Goal: Transaction & Acquisition: Download file/media

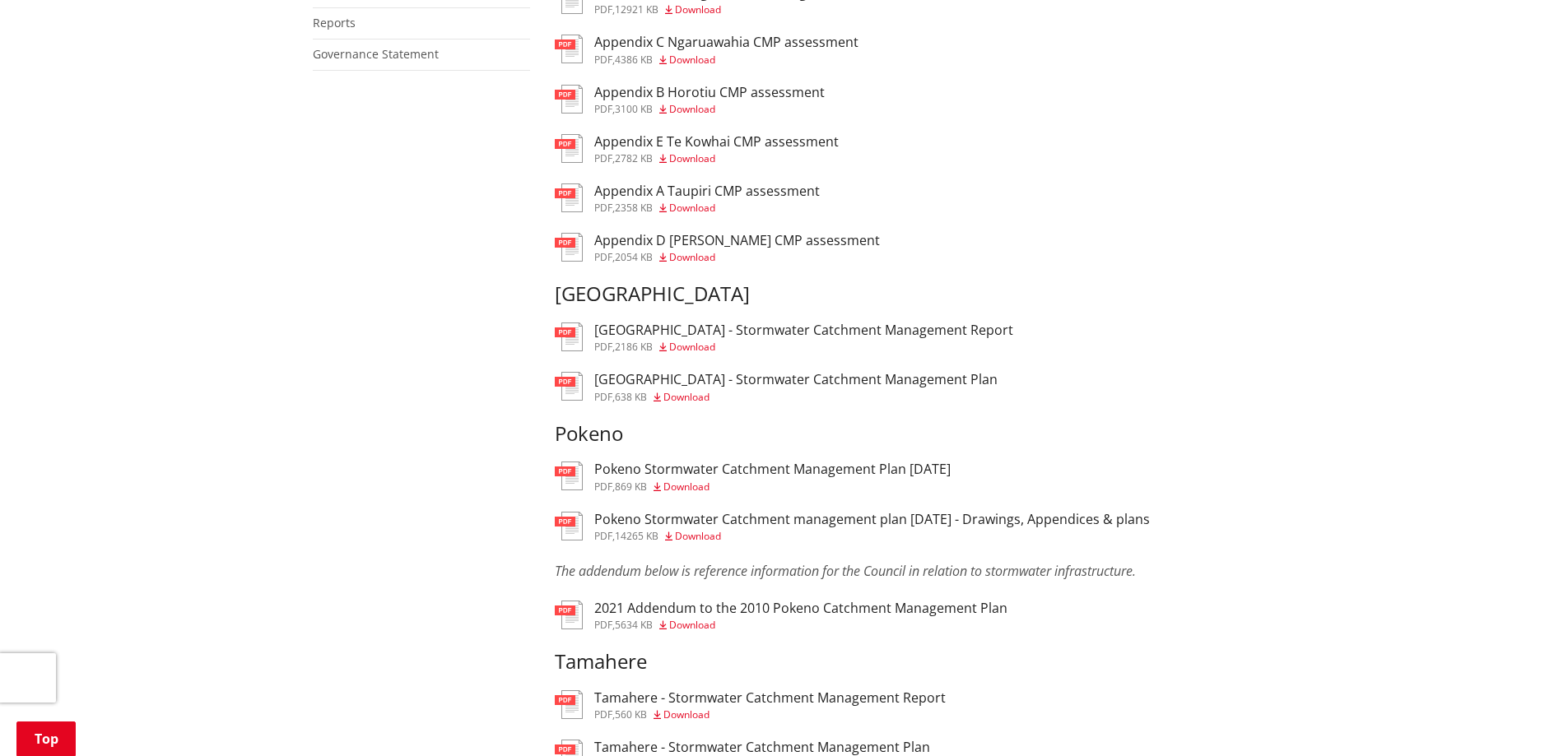
scroll to position [988, 0]
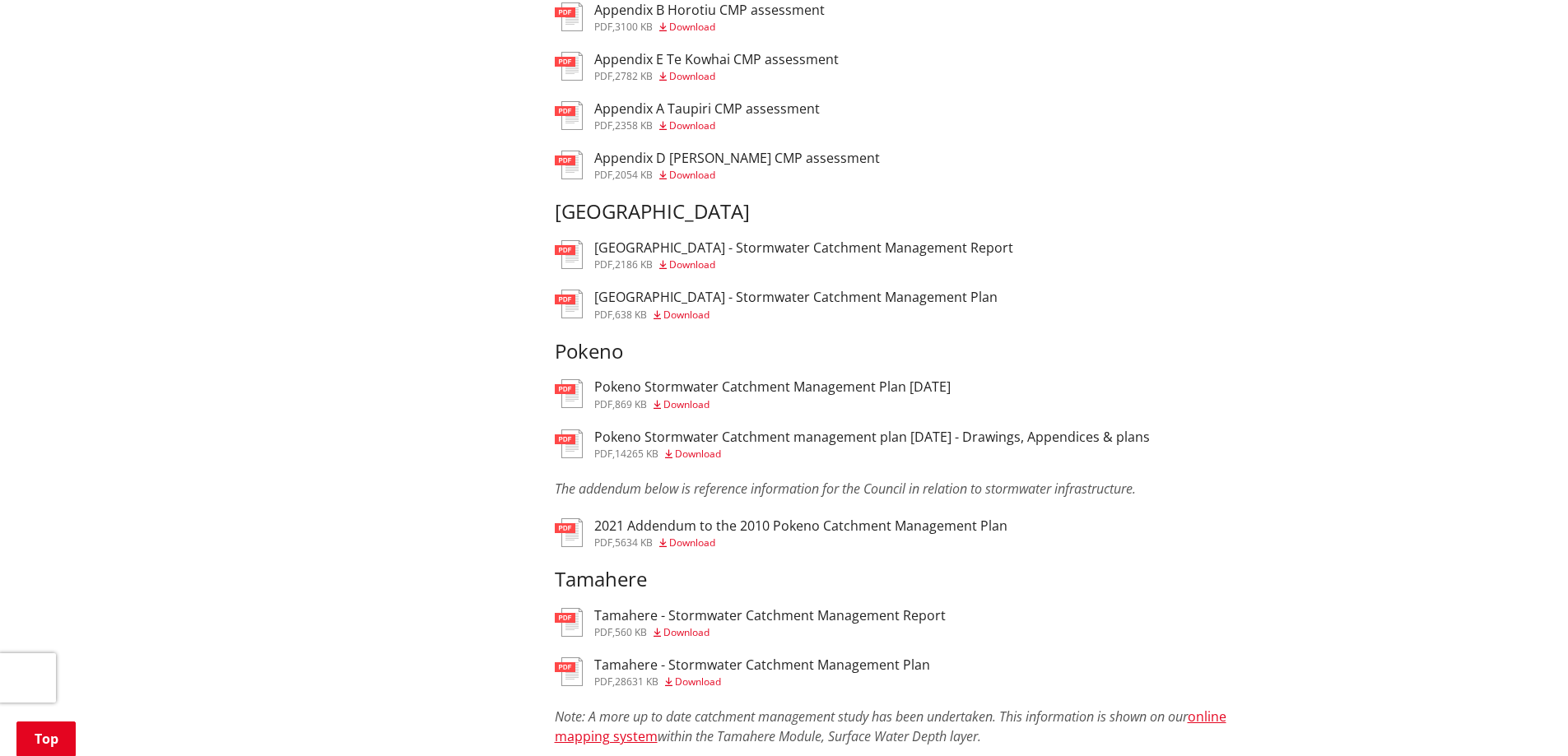
click at [687, 545] on span "Download" at bounding box center [692, 543] width 46 height 14
click at [696, 539] on span "Download" at bounding box center [692, 543] width 46 height 14
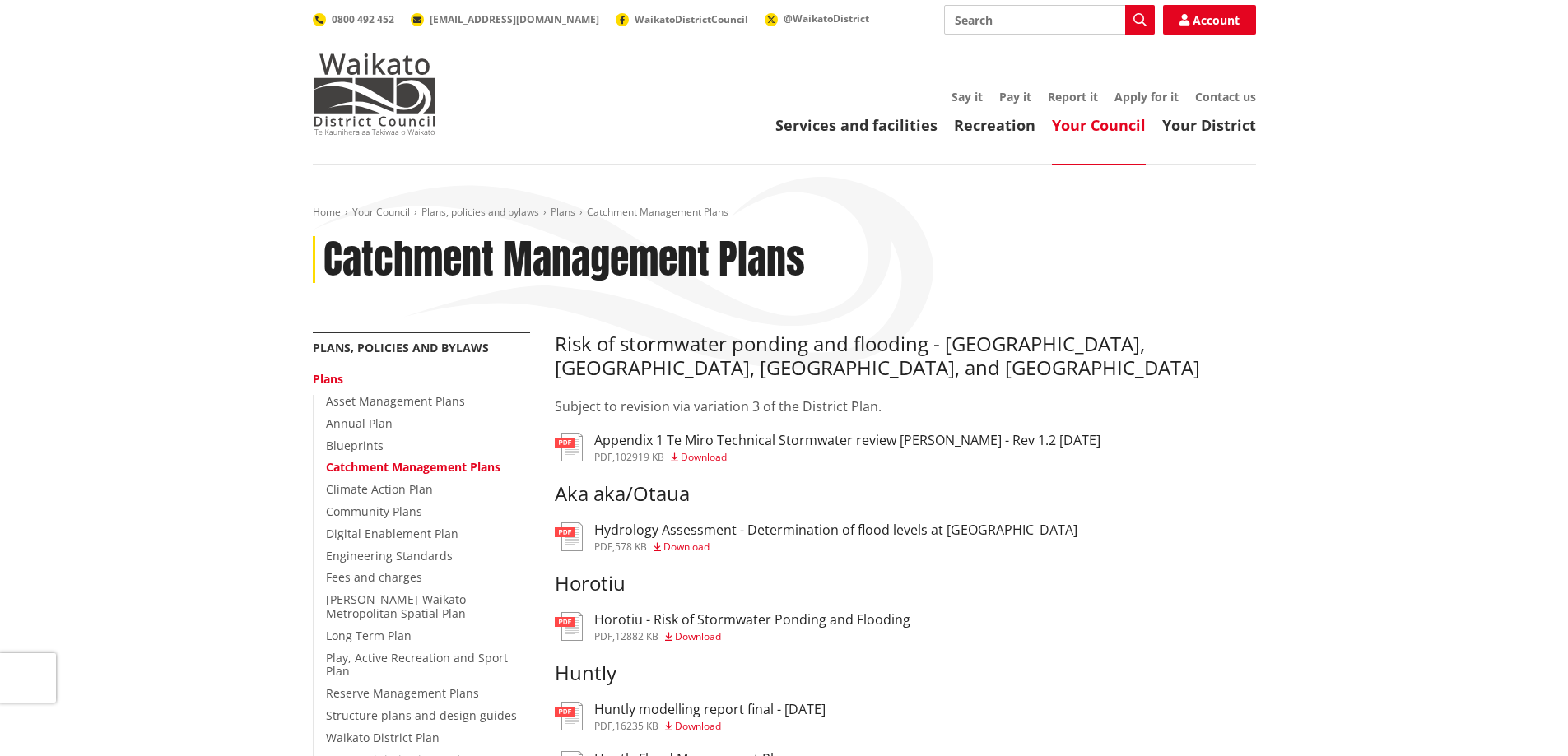
scroll to position [988, 0]
